Goal: Task Accomplishment & Management: Complete application form

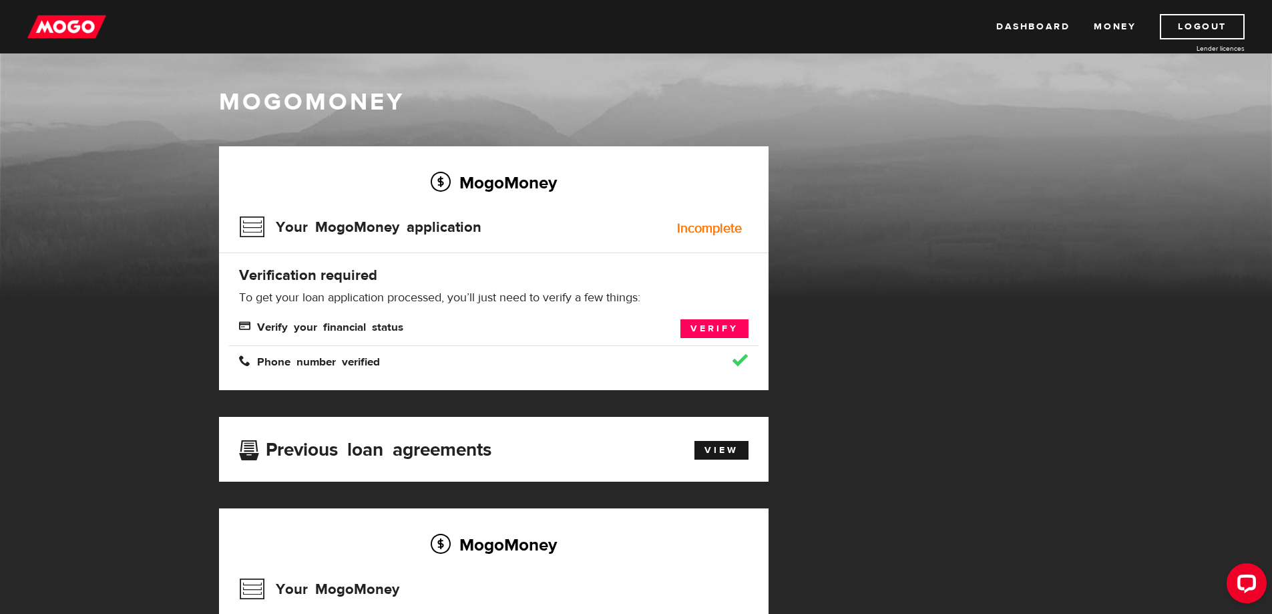
scroll to position [67, 0]
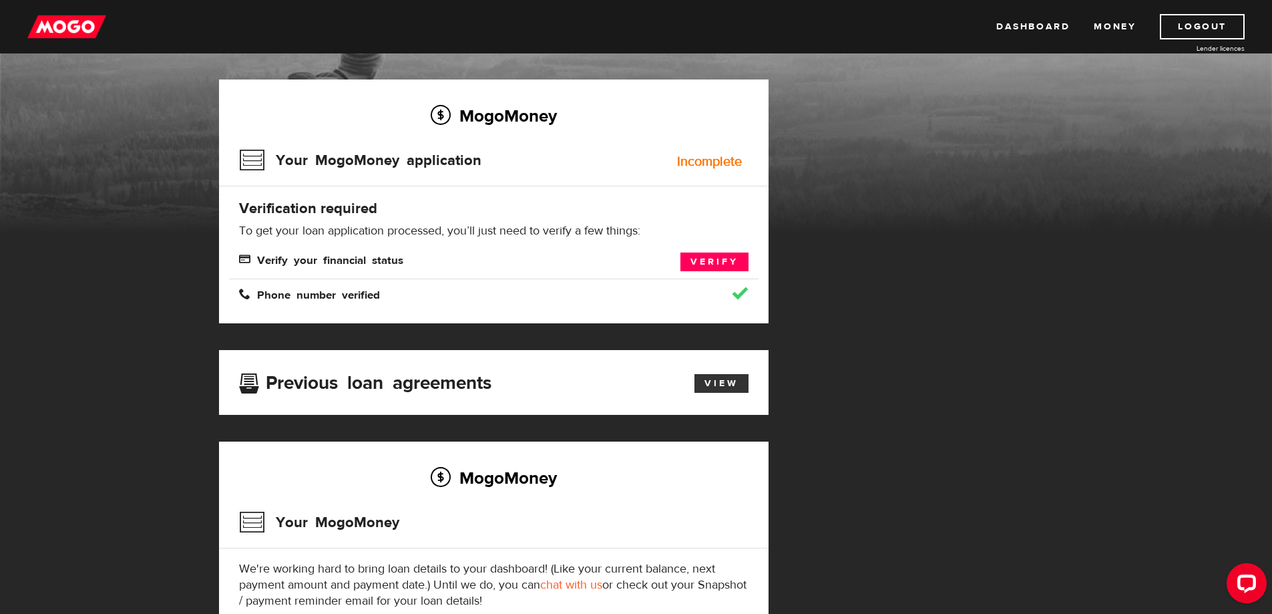
click at [716, 385] on link "View" at bounding box center [721, 383] width 54 height 19
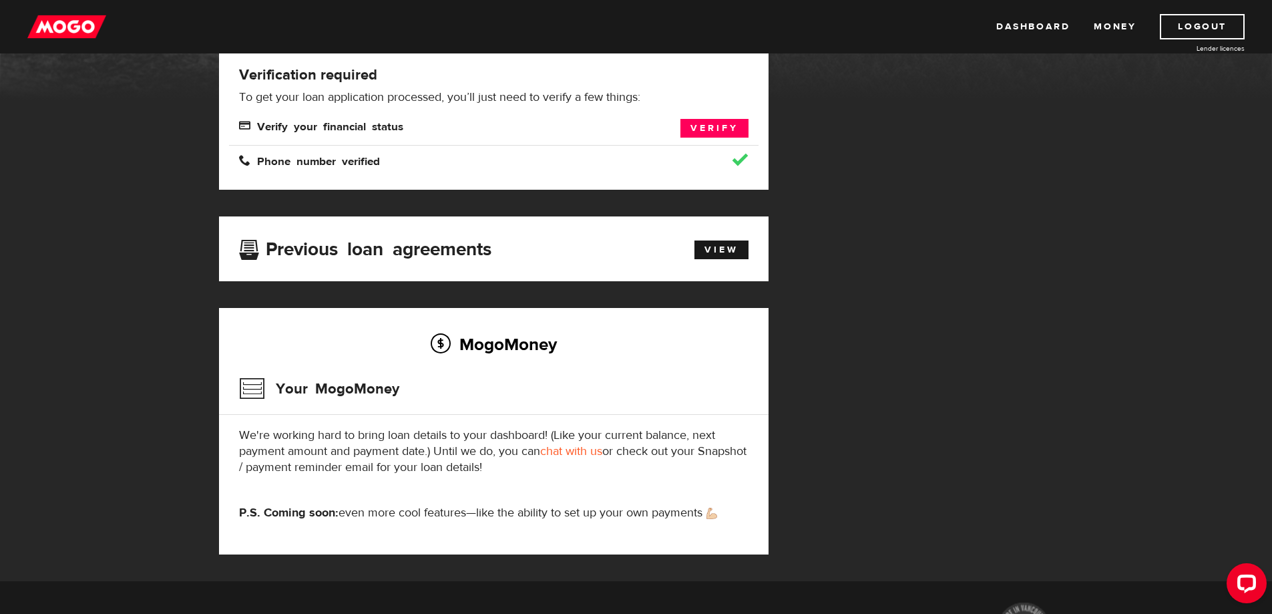
scroll to position [134, 0]
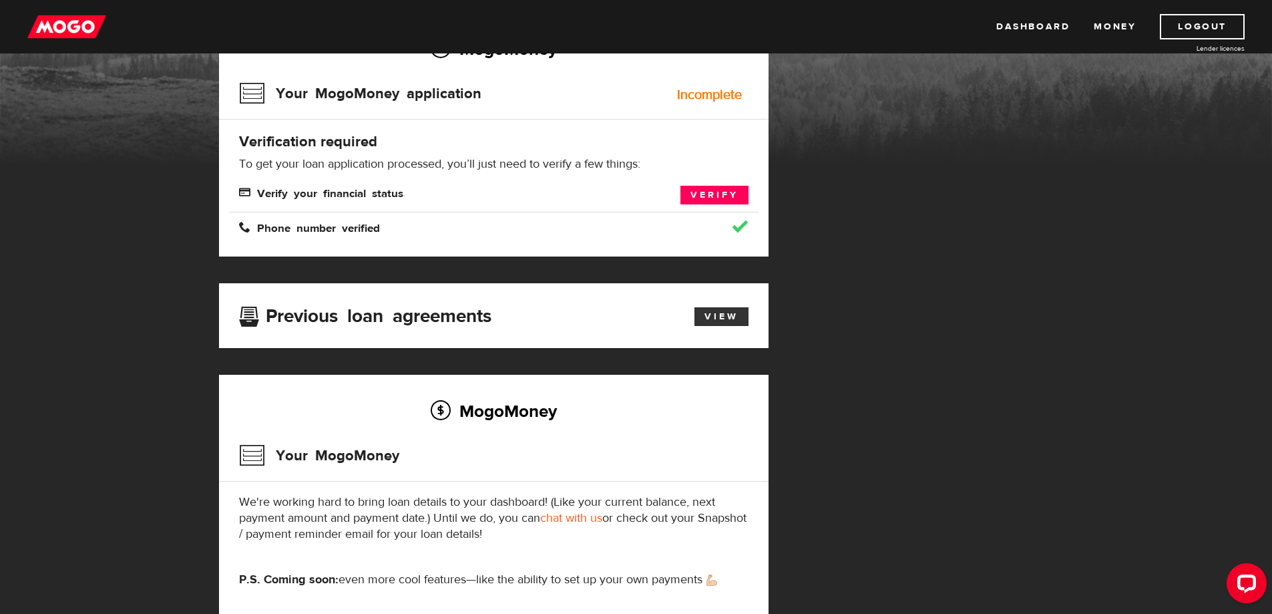
click at [716, 311] on link "View" at bounding box center [721, 316] width 54 height 19
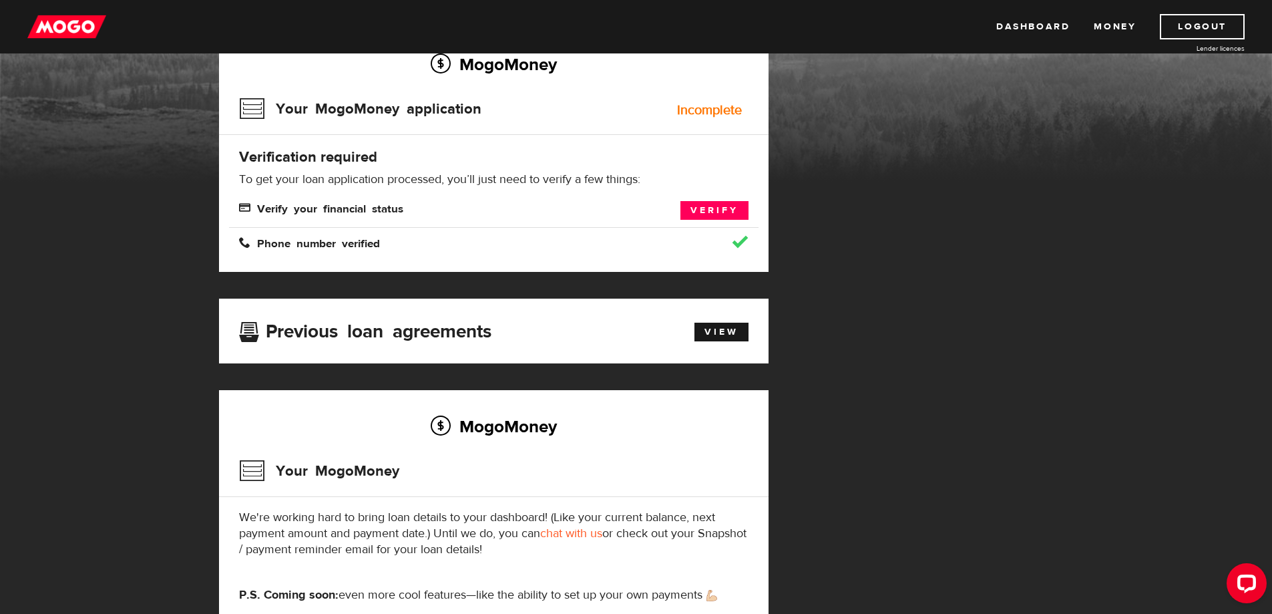
scroll to position [117, 0]
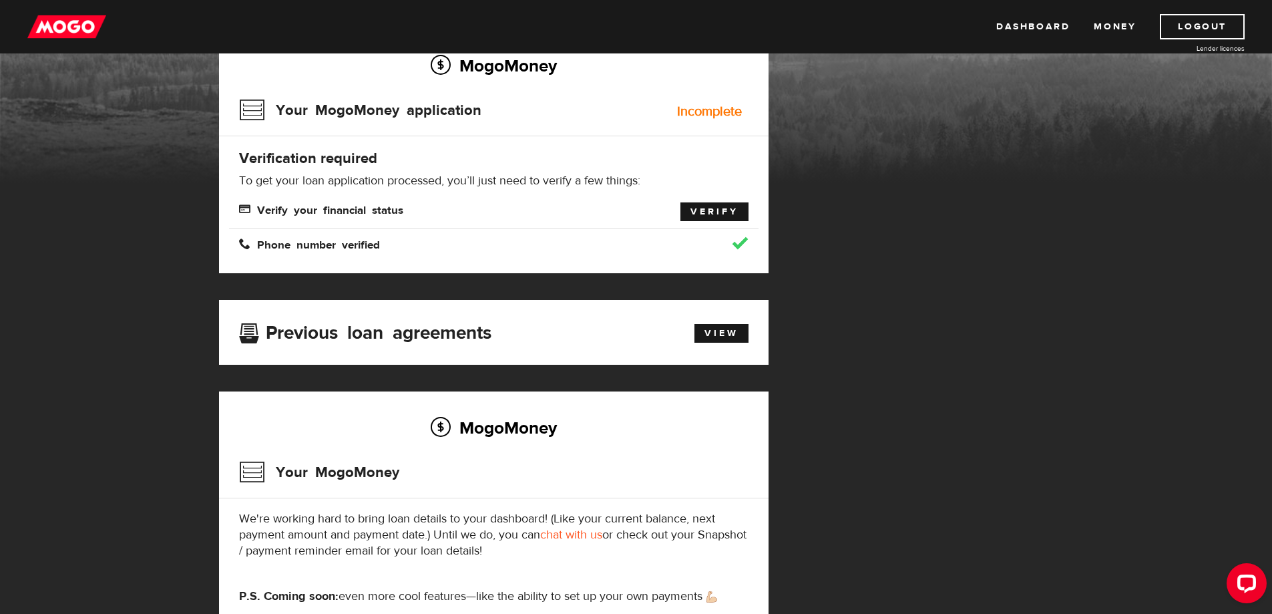
click at [708, 216] on link "Verify" at bounding box center [714, 211] width 68 height 19
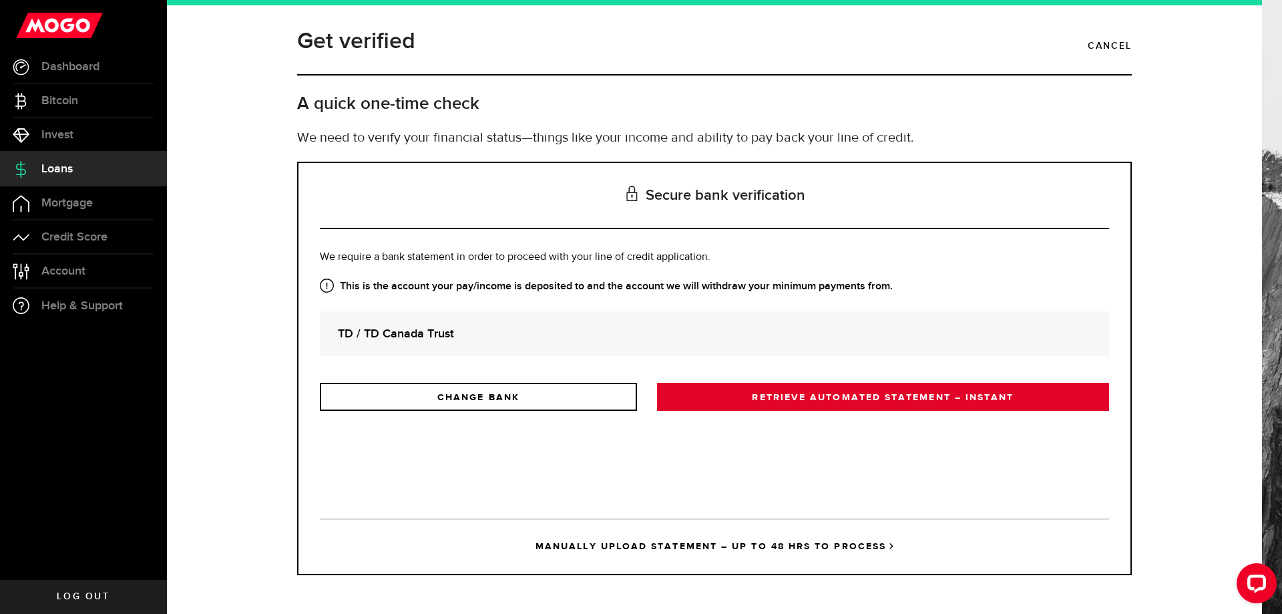
click at [762, 391] on link "RETRIEVE AUTOMATED STATEMENT – INSTANT" at bounding box center [883, 397] width 452 height 28
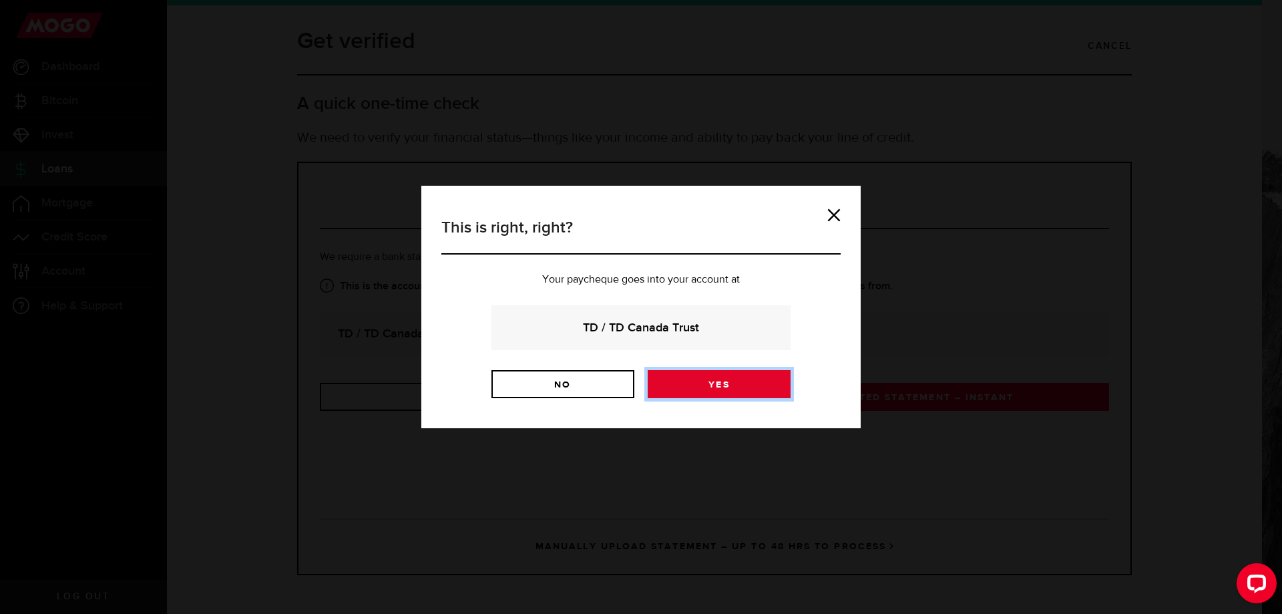
click at [722, 390] on link "Yes" at bounding box center [719, 384] width 143 height 28
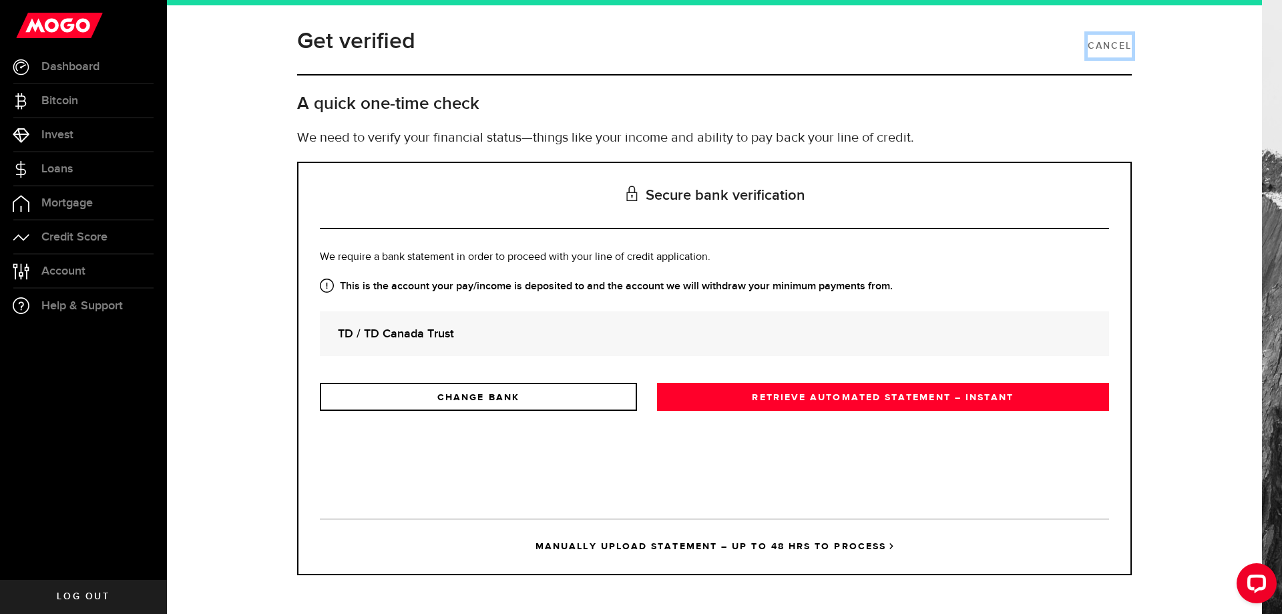
click at [1100, 45] on link "Cancel" at bounding box center [1110, 46] width 44 height 23
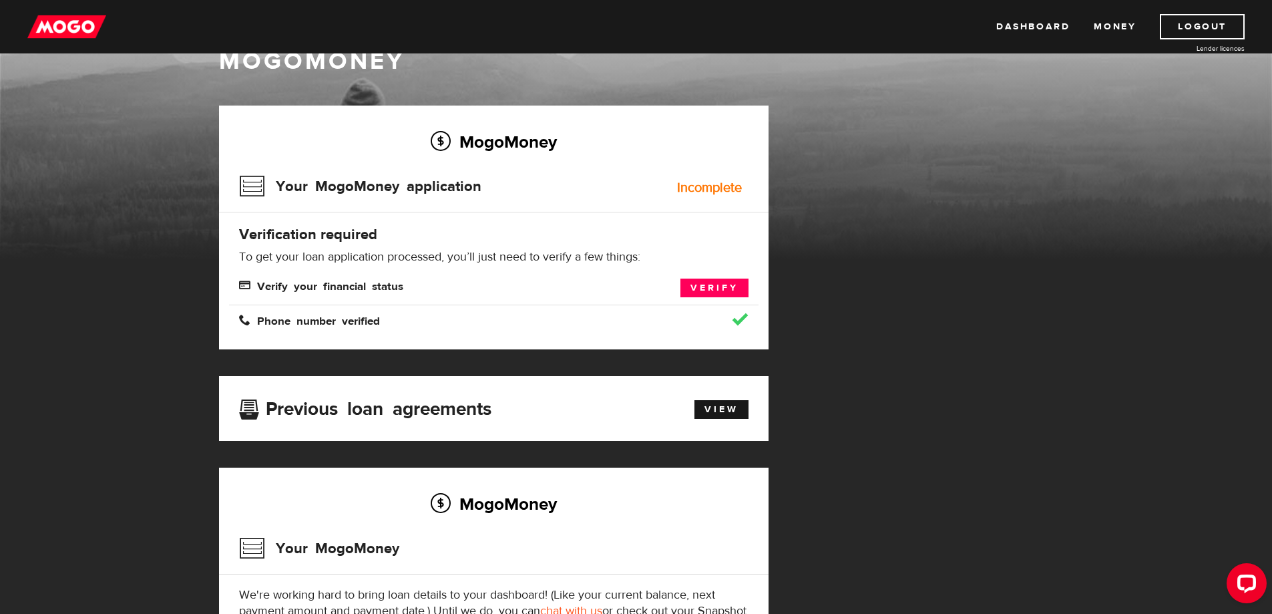
scroll to position [37, 0]
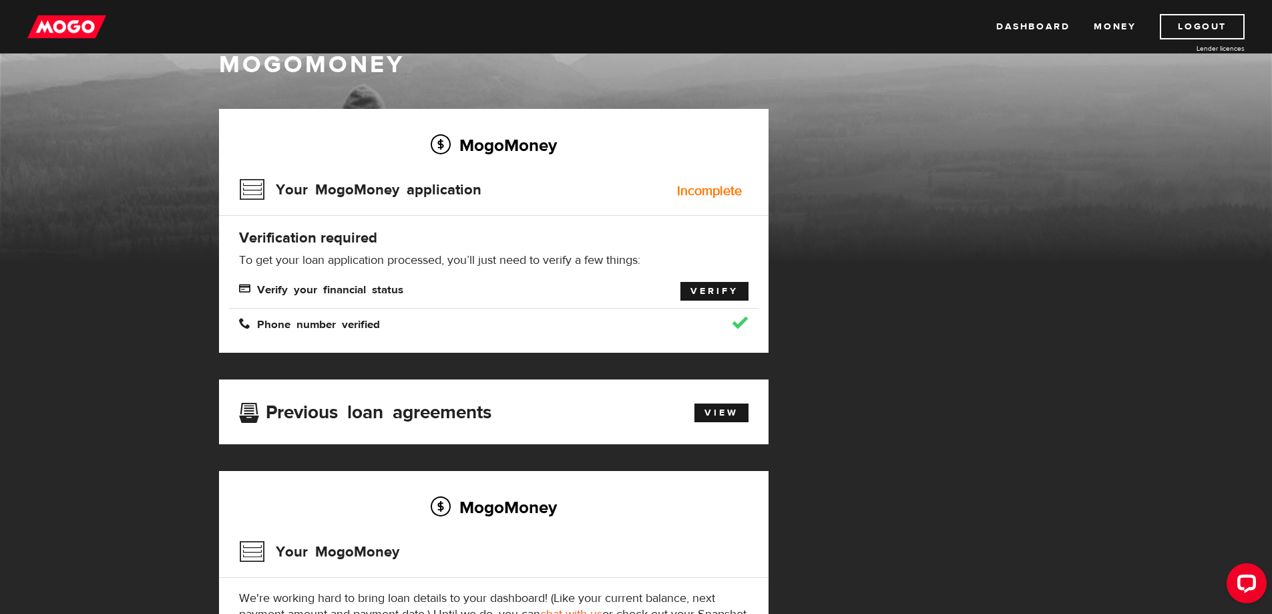
click at [697, 288] on link "Verify" at bounding box center [714, 291] width 68 height 19
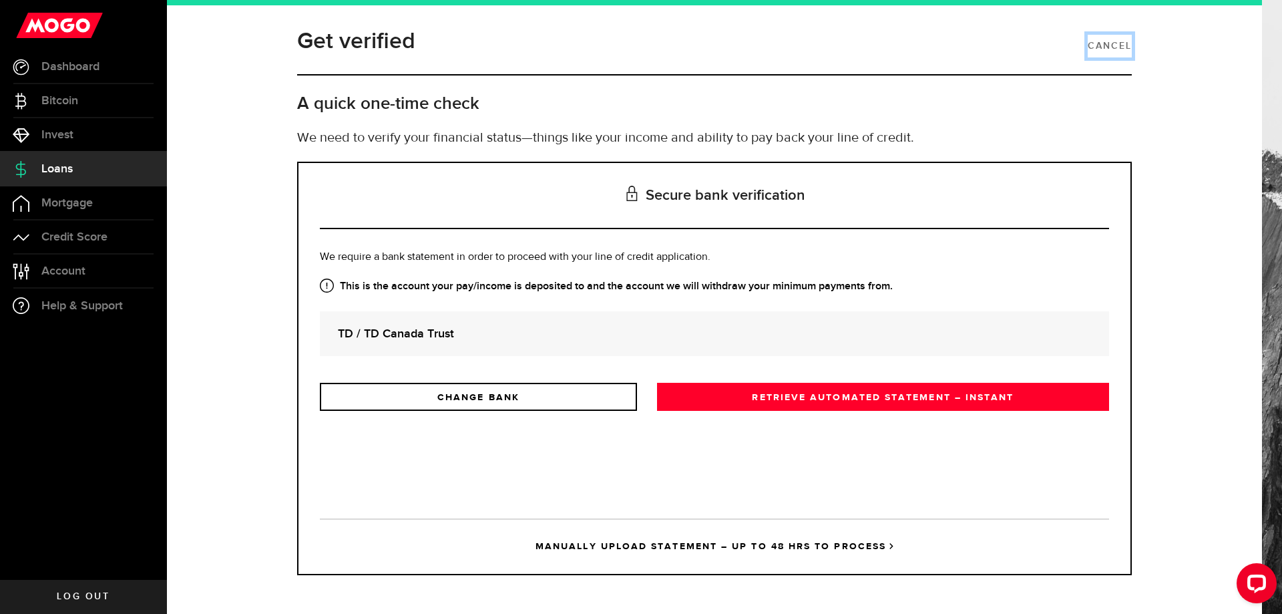
click at [1108, 42] on link "Cancel" at bounding box center [1110, 46] width 44 height 23
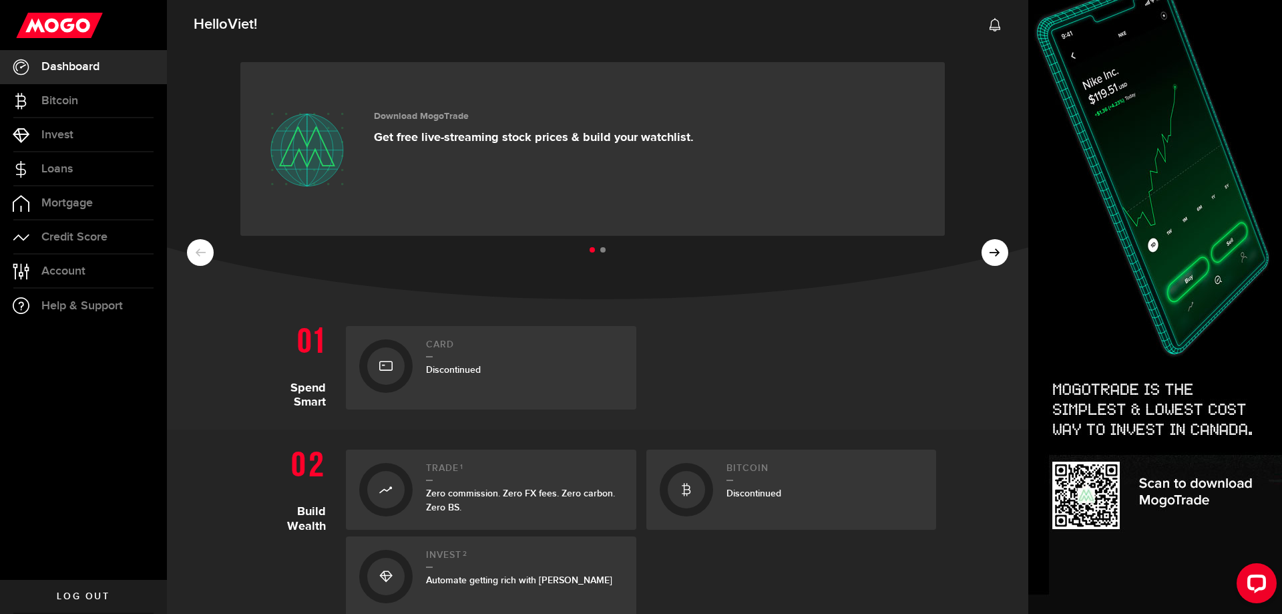
click at [75, 592] on span "Log out" at bounding box center [83, 596] width 53 height 9
